Goal: Information Seeking & Learning: Learn about a topic

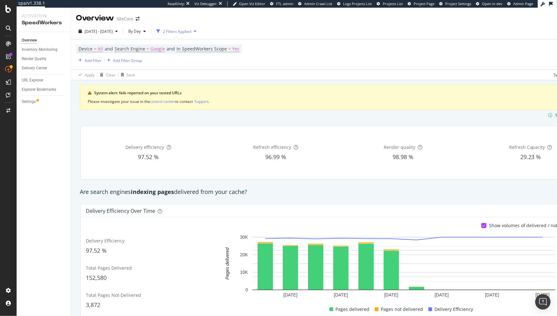
scroll to position [0, 54]
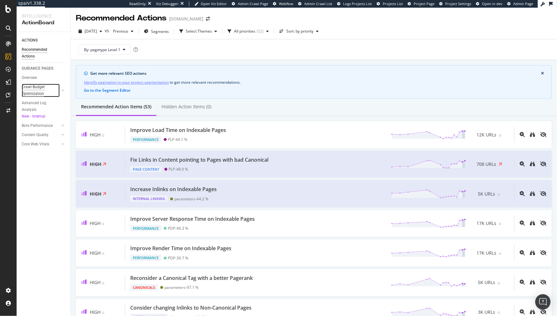
click at [39, 87] on div "Crawl Budget Optimization" at bounding box center [38, 90] width 33 height 13
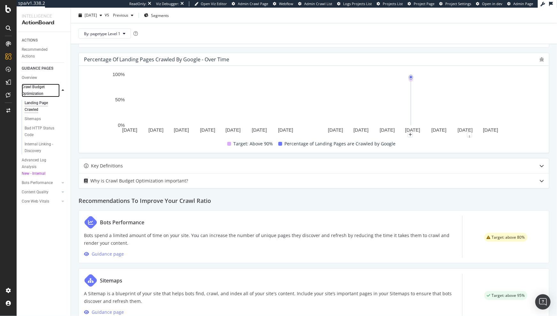
scroll to position [152, 0]
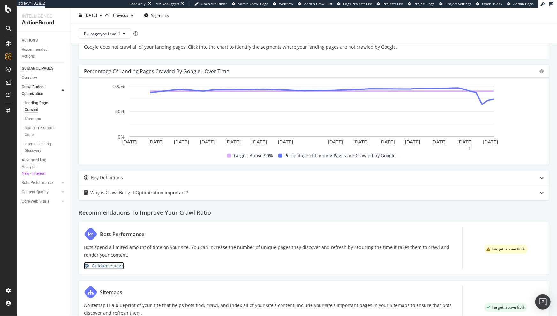
click at [112, 263] on div "Guidance page" at bounding box center [108, 266] width 32 height 8
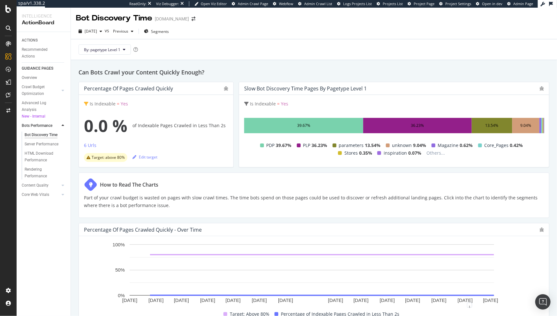
click at [107, 104] on span "Is Indexable" at bounding box center [103, 103] width 26 height 6
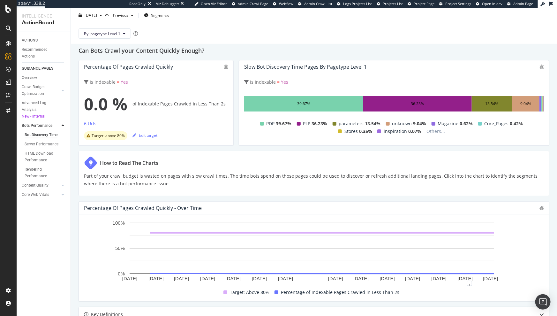
drag, startPoint x: 195, startPoint y: 119, endPoint x: 148, endPoint y: 123, distance: 47.1
click at [195, 119] on div "0.0 % of Indexable Pages Crawled in Less Than 2s 6 Urls Target: above 80% Edit …" at bounding box center [156, 115] width 144 height 49
click at [91, 123] on div "6 Urls" at bounding box center [90, 123] width 12 height 6
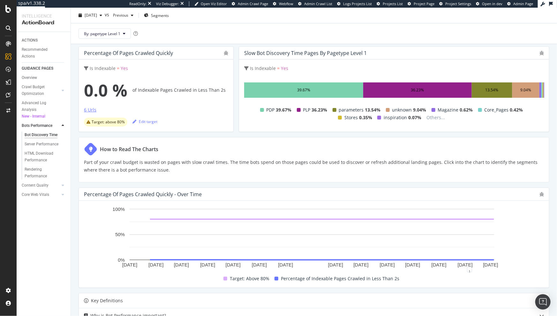
scroll to position [0, 0]
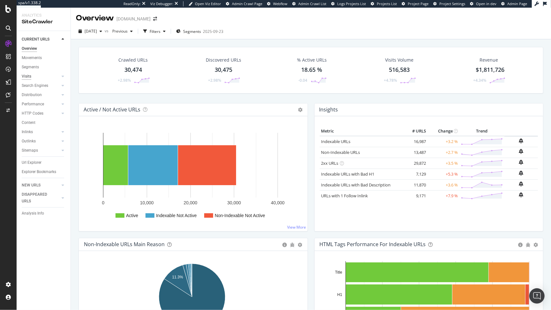
click at [28, 78] on div "Visits" at bounding box center [27, 76] width 10 height 7
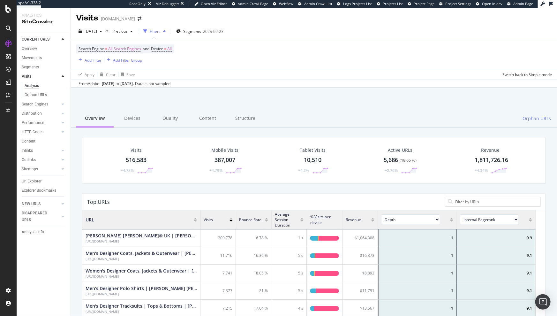
scroll to position [187, 454]
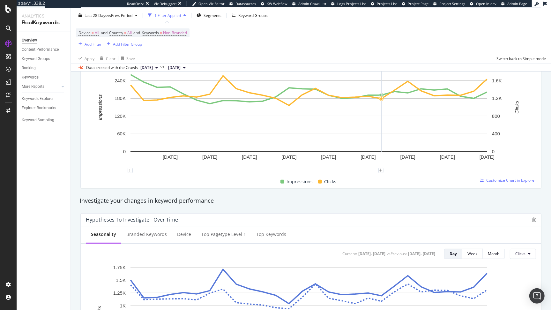
scroll to position [121, 0]
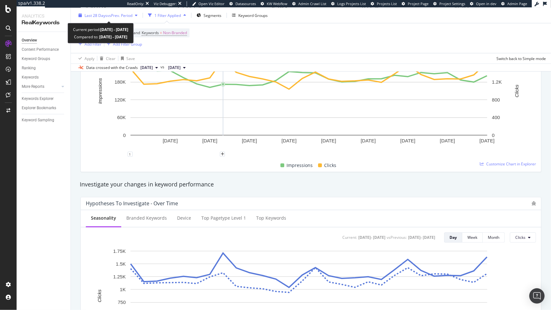
click at [100, 15] on span "Last 28 Days" at bounding box center [96, 14] width 23 height 5
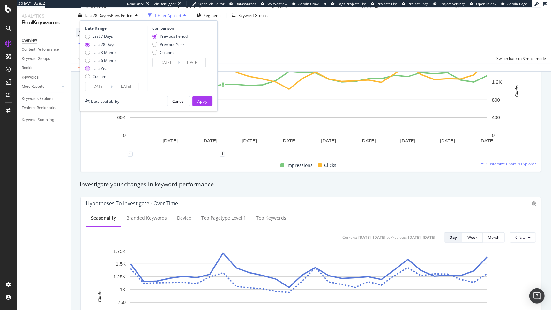
click at [105, 67] on div "Last Year" at bounding box center [101, 68] width 17 height 5
type input "2024/10/05"
type input "2023/10/06"
type input "2024/10/04"
click at [198, 100] on div "Apply" at bounding box center [202, 100] width 10 height 5
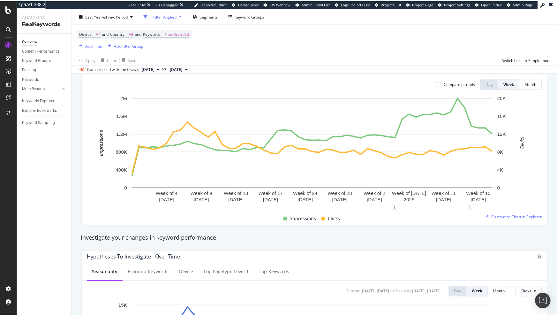
scroll to position [216, 0]
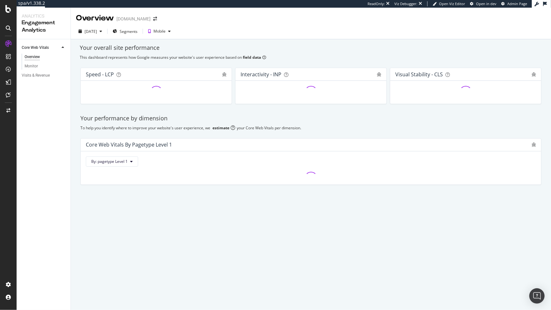
click at [225, 51] on div "Your overall site performance" at bounding box center [311, 48] width 462 height 8
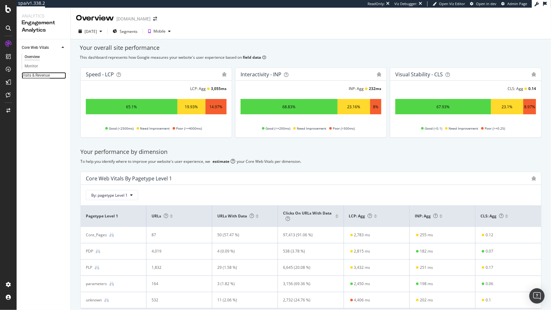
click at [24, 76] on div "Visits & Revenue" at bounding box center [36, 75] width 28 height 7
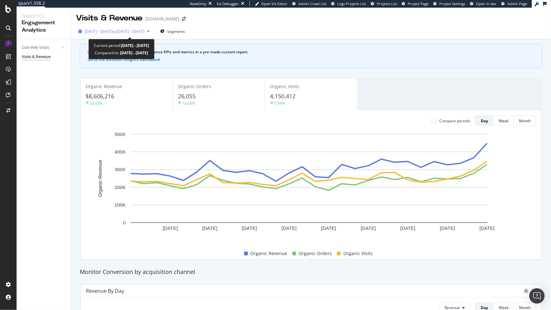
click at [113, 32] on span "2025 Sep. 8th - Oct. 5th" at bounding box center [99, 31] width 28 height 5
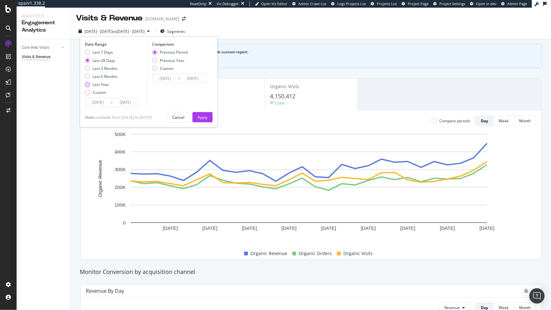
click at [103, 83] on div "Last Year" at bounding box center [101, 84] width 17 height 5
type input "2024/10/06"
type input "2023/10/07"
type input "2024/10/05"
click at [207, 114] on div "Apply" at bounding box center [202, 117] width 10 height 10
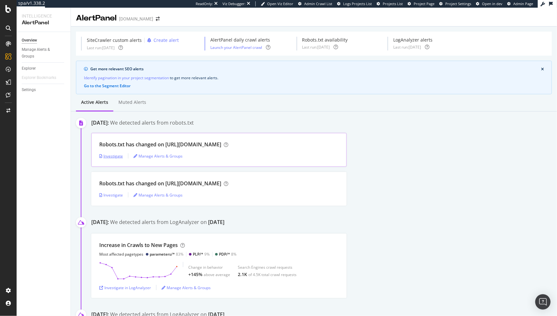
click at [117, 156] on div "Investigate" at bounding box center [111, 155] width 24 height 5
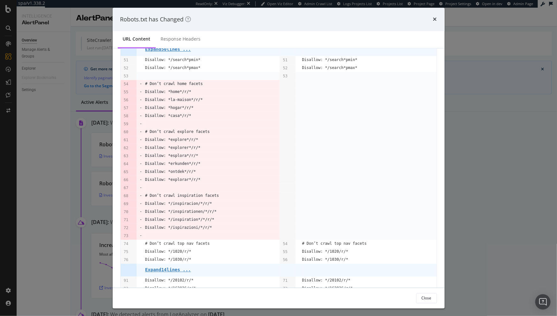
scroll to position [44, 0]
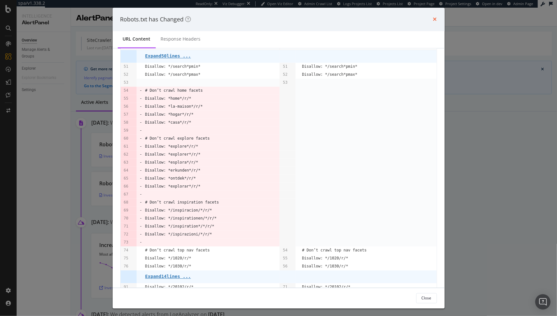
click at [436, 18] on icon "times" at bounding box center [435, 19] width 4 height 5
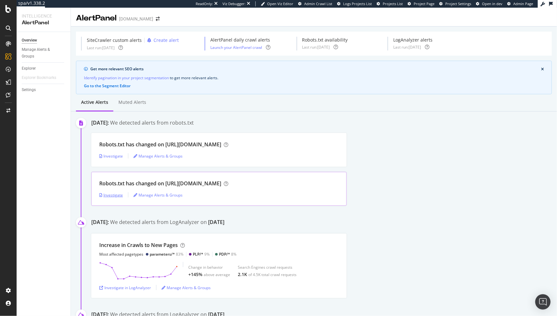
click at [111, 195] on div "Investigate" at bounding box center [111, 194] width 24 height 5
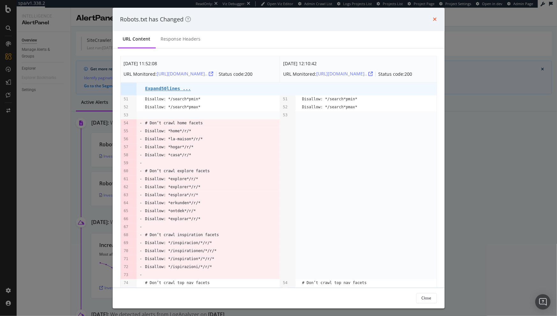
click at [433, 20] on icon "times" at bounding box center [435, 19] width 4 height 5
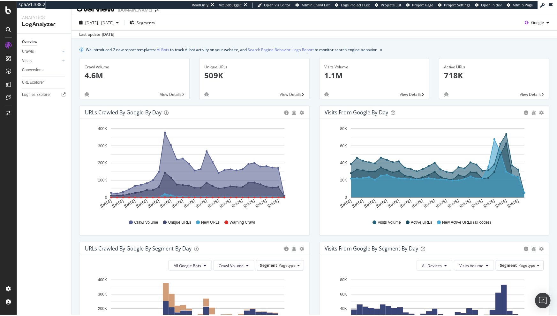
scroll to position [17, 0]
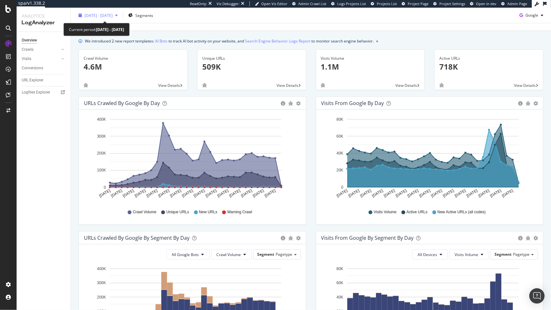
click at [102, 17] on span "2025 Sep. 8th - Oct. 7th" at bounding box center [99, 14] width 28 height 5
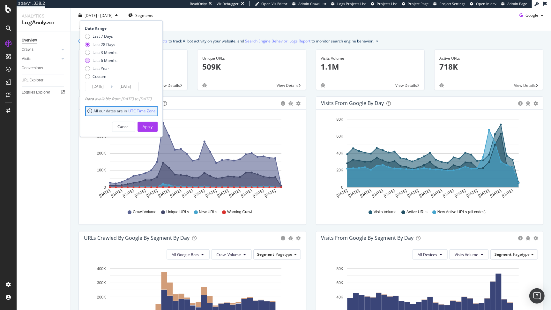
click at [104, 59] on div "Last 6 Months" at bounding box center [105, 60] width 25 height 5
type input "2025/04/08"
click at [153, 128] on div "Apply" at bounding box center [148, 126] width 10 height 5
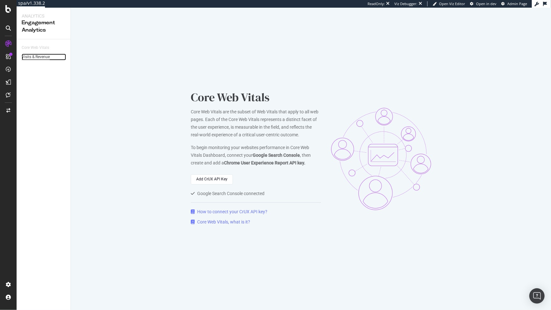
click at [32, 57] on div "Visits & Revenue" at bounding box center [36, 57] width 28 height 7
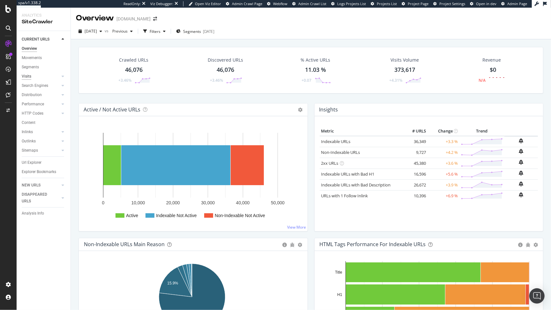
click at [28, 76] on div "Visits" at bounding box center [27, 76] width 10 height 7
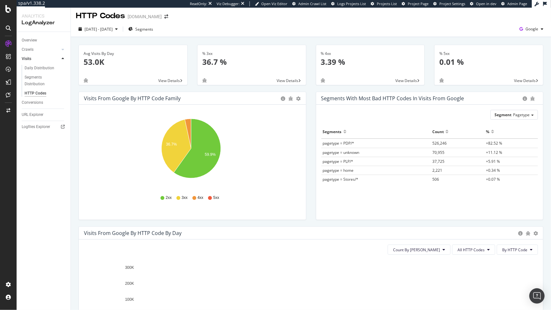
scroll to position [115, 0]
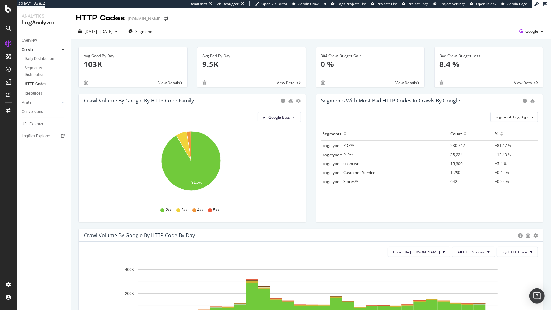
scroll to position [14, 0]
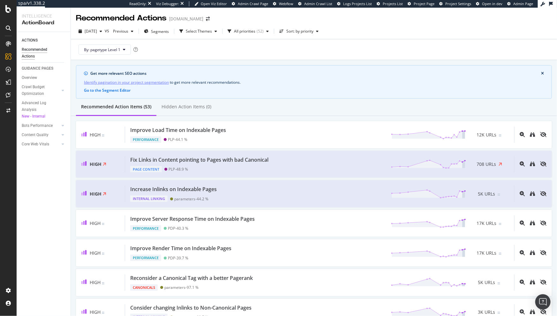
click at [323, 50] on div "By: pagetype Level 1" at bounding box center [314, 49] width 476 height 20
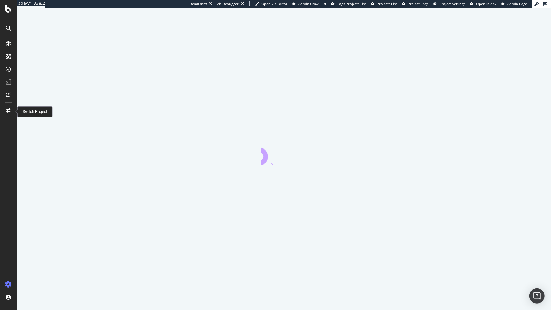
click at [9, 114] on div at bounding box center [8, 110] width 15 height 10
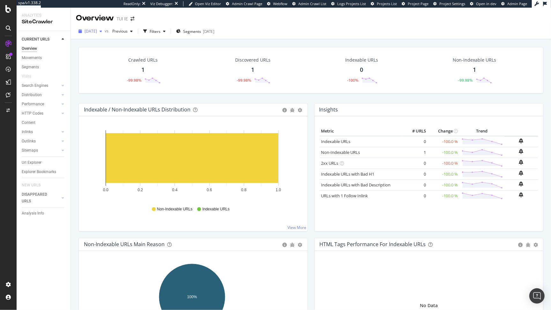
click at [97, 32] on span "[DATE]" at bounding box center [91, 30] width 12 height 5
click at [278, 29] on div "2025 Oct. 7th vs Previous Filters Segments 2025-04-30" at bounding box center [311, 32] width 480 height 13
click at [65, 114] on div at bounding box center [63, 113] width 6 height 6
click at [34, 142] on div "Insights" at bounding box center [32, 141] width 14 height 7
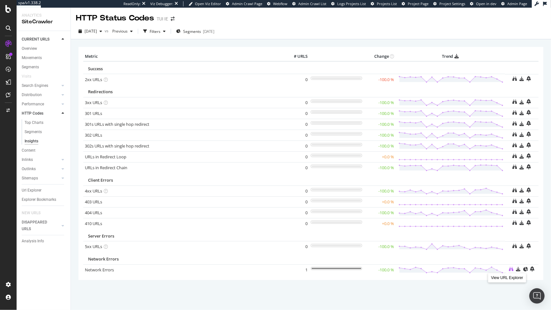
click at [509, 268] on icon at bounding box center [511, 269] width 4 height 4
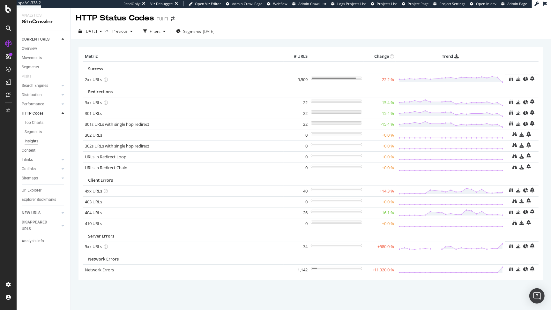
click at [303, 40] on div "× Metric # URLS Change Trend Success 2xx URLs × Close Chart - API Requests List…" at bounding box center [311, 181] width 480 height 285
